Goal: Transaction & Acquisition: Purchase product/service

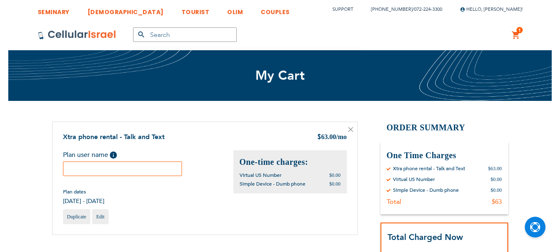
scroll to position [5, 0]
click at [127, 170] on input "text" at bounding box center [122, 168] width 119 height 15
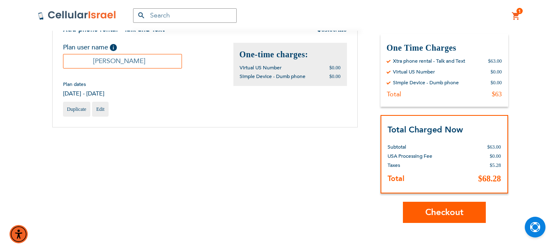
scroll to position [124, 0]
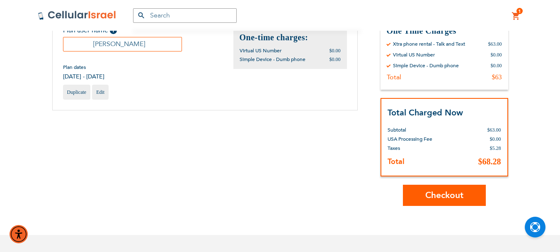
drag, startPoint x: 122, startPoint y: 43, endPoint x: 129, endPoint y: 43, distance: 7.1
click at [129, 43] on input "Chaya Duetsch" at bounding box center [122, 44] width 119 height 15
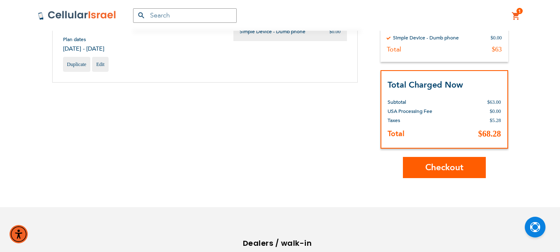
scroll to position [166, 0]
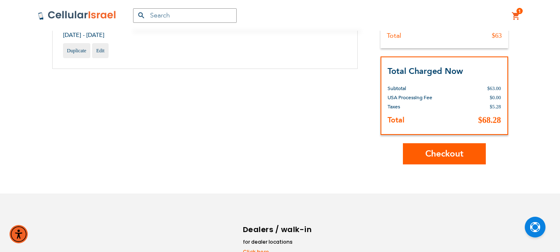
type input "[PERSON_NAME]"
click at [462, 154] on span "Checkout" at bounding box center [445, 154] width 38 height 12
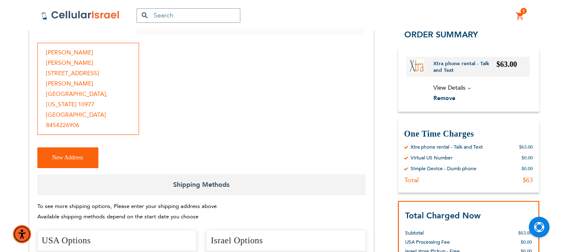
scroll to position [124, 0]
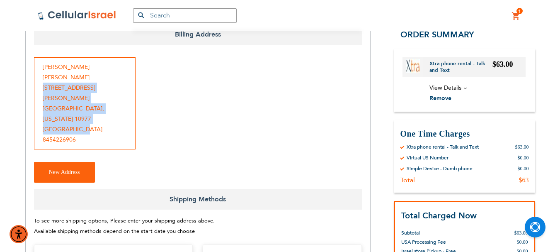
drag, startPoint x: 43, startPoint y: 75, endPoint x: 83, endPoint y: 107, distance: 51.3
click at [83, 107] on div "[PERSON_NAME] [STREET_ADDRESS][PERSON_NAME][US_STATE] 8454226906" at bounding box center [85, 103] width 102 height 92
copy div "[STREET_ADDRESS][PERSON_NAME][US_STATE]"
click at [71, 169] on span "New Address" at bounding box center [64, 172] width 31 height 6
select select "US"
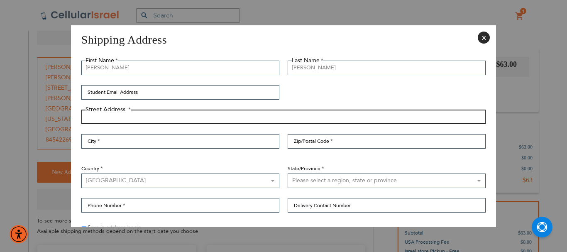
paste input "[STREET_ADDRESS][PERSON_NAME][US_STATE]"
drag, startPoint x: 127, startPoint y: 114, endPoint x: 158, endPoint y: 119, distance: 31.1
click at [158, 119] on input "[STREET_ADDRESS][PERSON_NAME][US_STATE]" at bounding box center [283, 117] width 404 height 15
type input "[STREET_ADDRESS][PERSON_NAME][US_STATE]"
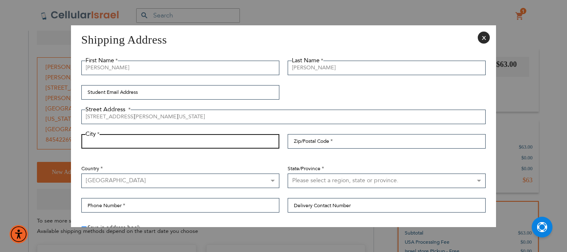
paste input "[GEOGRAPHIC_DATA]"
type input "[GEOGRAPHIC_DATA]"
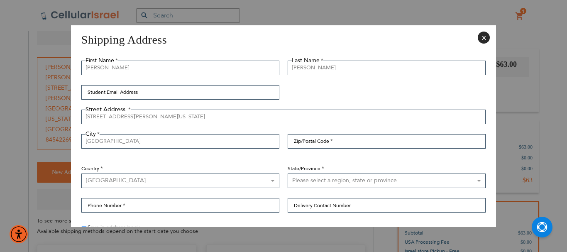
click at [472, 181] on select "Please select a region, state or province. [US_STATE] [US_STATE] [US_STATE] [US…" at bounding box center [386, 180] width 198 height 15
select select "43"
click at [287, 173] on select "Please select a region, state or province. [US_STATE] [US_STATE] [US_STATE] [US…" at bounding box center [386, 180] width 198 height 15
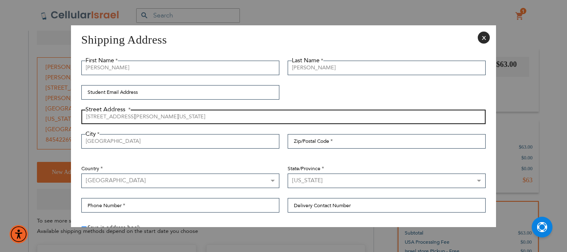
drag, startPoint x: 127, startPoint y: 119, endPoint x: 156, endPoint y: 118, distance: 29.5
click at [156, 118] on input "[STREET_ADDRESS][PERSON_NAME][US_STATE]" at bounding box center [283, 117] width 404 height 15
drag, startPoint x: 128, startPoint y: 116, endPoint x: 142, endPoint y: 117, distance: 14.1
click at [142, 117] on input "[STREET_ADDRESS][PERSON_NAME]" at bounding box center [283, 117] width 404 height 15
type input "[STREET_ADDRESS][PERSON_NAME]"
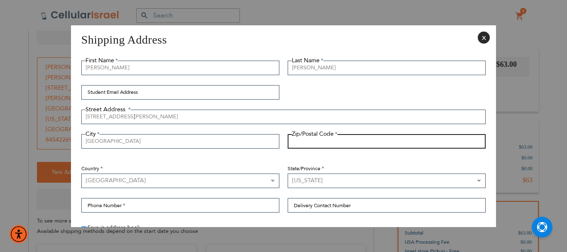
click at [302, 140] on input "Zip/Postal Code" at bounding box center [386, 141] width 198 height 15
paste input "10977"
type input "10977"
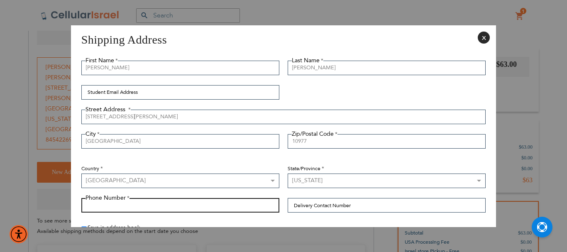
click at [205, 209] on input "Phone Number" at bounding box center [180, 205] width 198 height 15
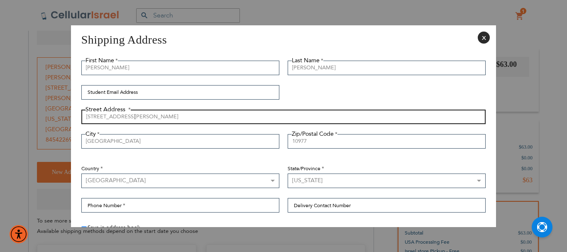
drag, startPoint x: 127, startPoint y: 116, endPoint x: 222, endPoint y: 122, distance: 95.6
click at [220, 122] on input "[STREET_ADDRESS][PERSON_NAME]" at bounding box center [283, 117] width 404 height 15
type input "[STREET_ADDRESS][PERSON_NAME]"
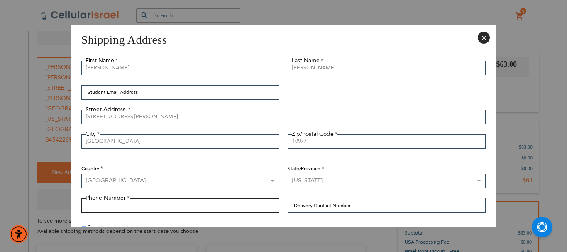
click at [169, 206] on input "Phone Number" at bounding box center [180, 205] width 198 height 15
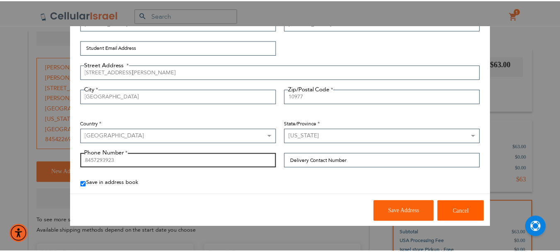
scroll to position [46, 0]
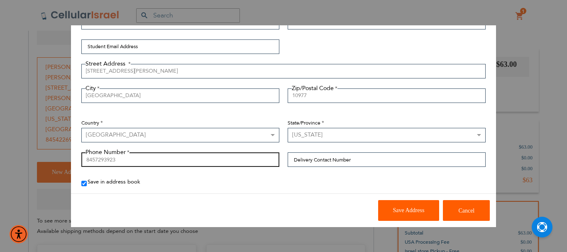
type input "8457293923"
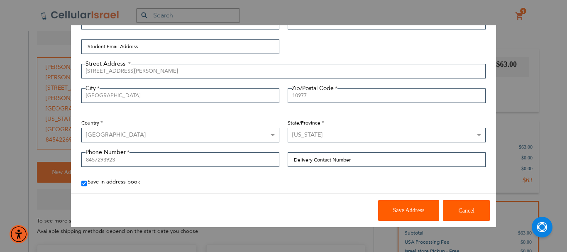
click at [416, 210] on span "Save Address" at bounding box center [409, 210] width 32 height 6
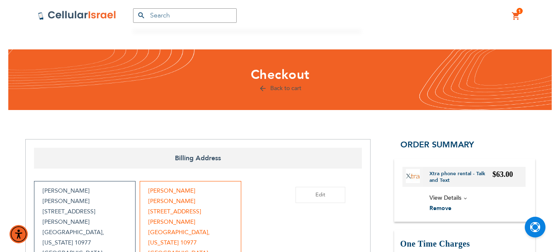
scroll to position [0, 0]
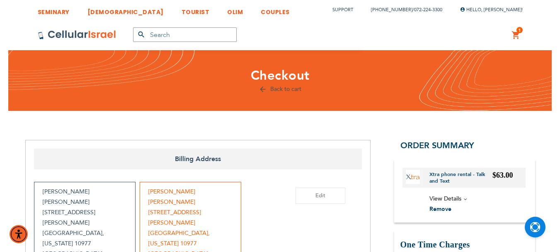
click at [288, 88] on link "Back to cart" at bounding box center [280, 89] width 43 height 8
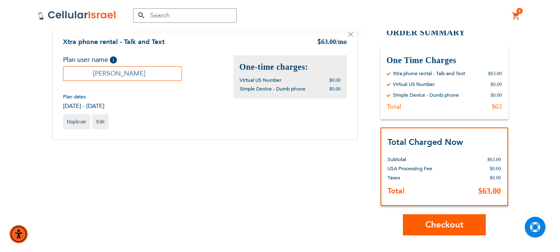
scroll to position [83, 0]
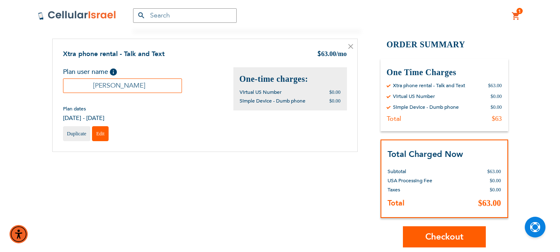
click at [103, 134] on span "Edit" at bounding box center [100, 134] width 8 height 6
